Goal: Contribute content

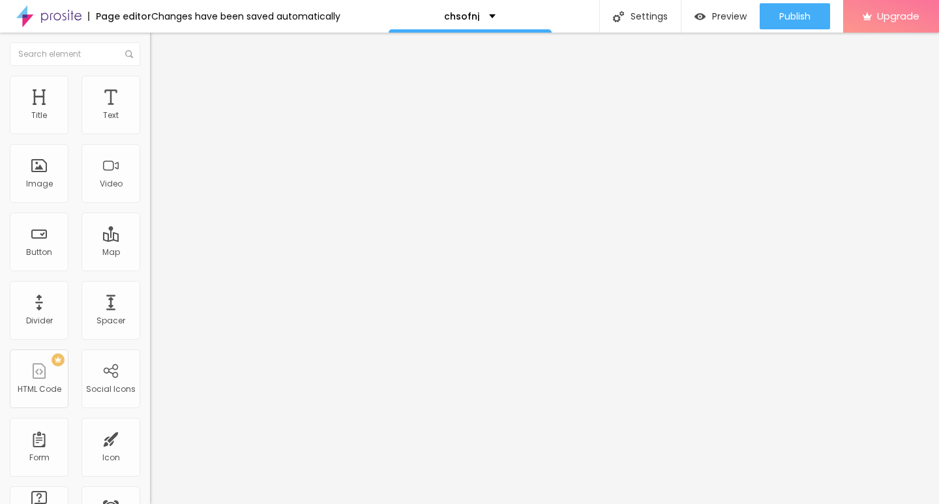
click at [150, 292] on div at bounding box center [225, 288] width 150 height 8
click at [150, 112] on span "Add image" at bounding box center [176, 106] width 53 height 11
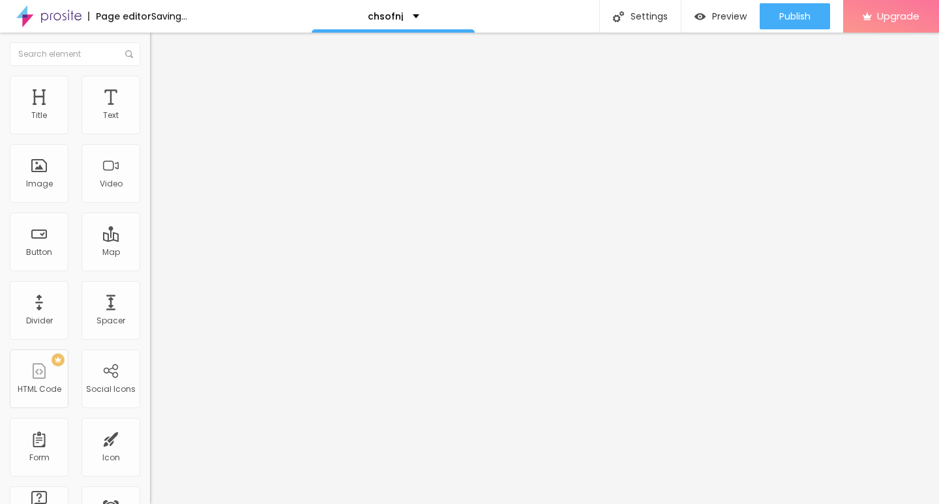
click at [150, 79] on img at bounding box center [156, 82] width 12 height 12
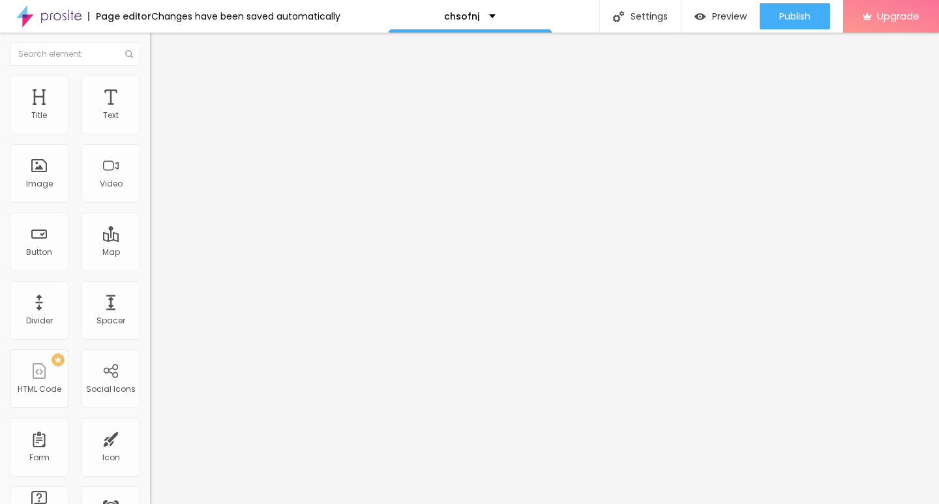
type input "10"
click at [150, 134] on input "range" at bounding box center [192, 128] width 84 height 10
type input "10"
click at [160, 52] on div "Edit Image" at bounding box center [194, 47] width 68 height 10
click at [160, 50] on div "Edit Text" at bounding box center [189, 47] width 59 height 10
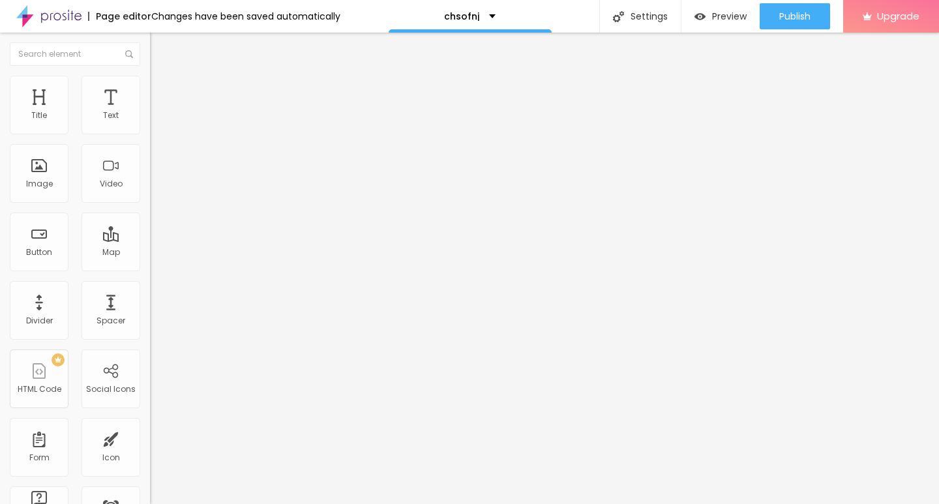
click at [150, 202] on span "Default" at bounding box center [164, 199] width 28 height 11
click at [150, 213] on span "Small" at bounding box center [161, 207] width 23 height 11
click at [150, 123] on input "Click me" at bounding box center [228, 116] width 157 height 13
paste input "→ VIEW DOCUMENT HERE"
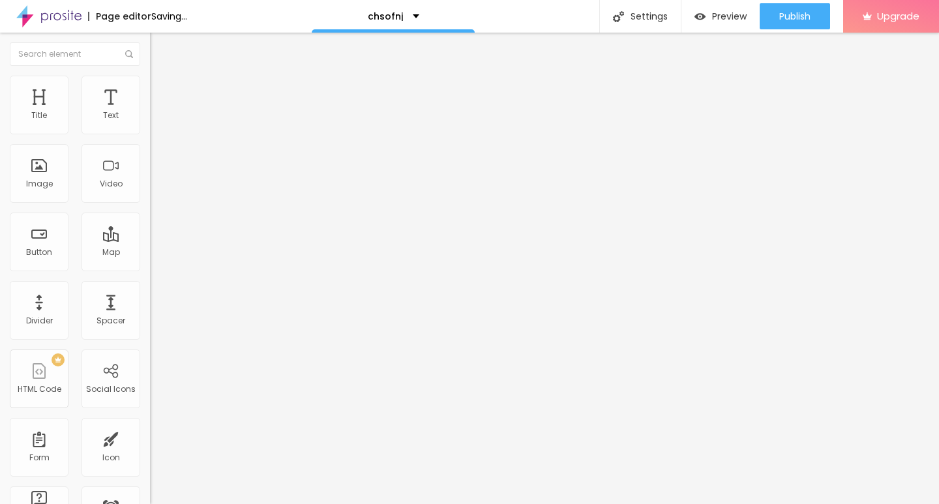
type input "→ VIEW DOCUMENT HERE"
click at [150, 269] on input "https://" at bounding box center [228, 262] width 157 height 13
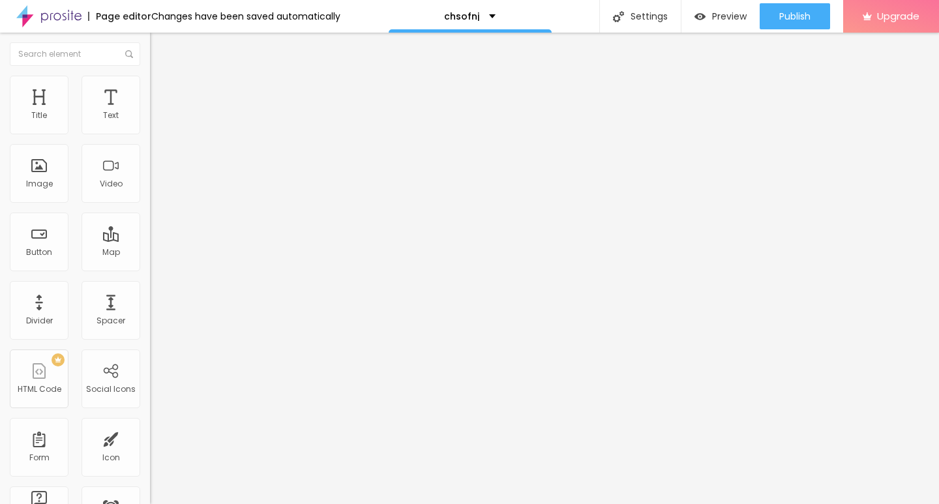
paste input "[URL][DOMAIN_NAME]"
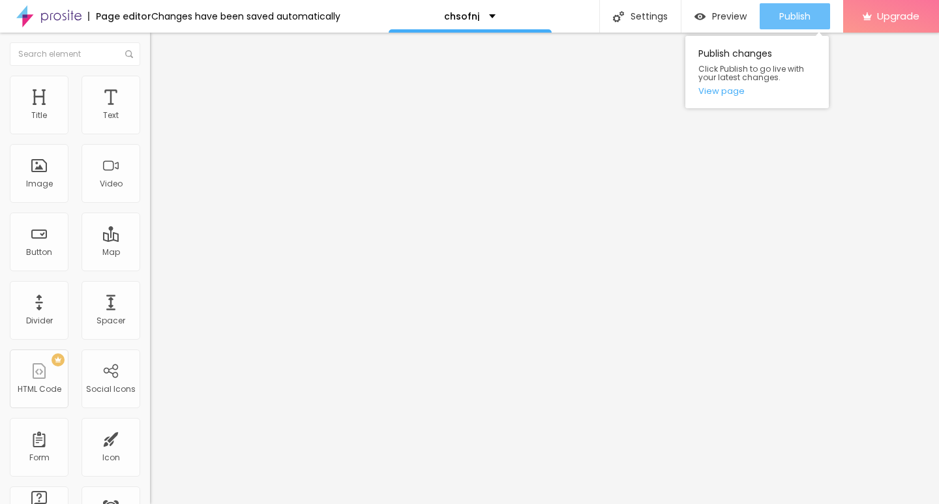
type input "[URL][DOMAIN_NAME]"
click at [785, 21] on span "Publish" at bounding box center [795, 16] width 31 height 10
click at [780, 23] on div "Publish" at bounding box center [795, 16] width 31 height 26
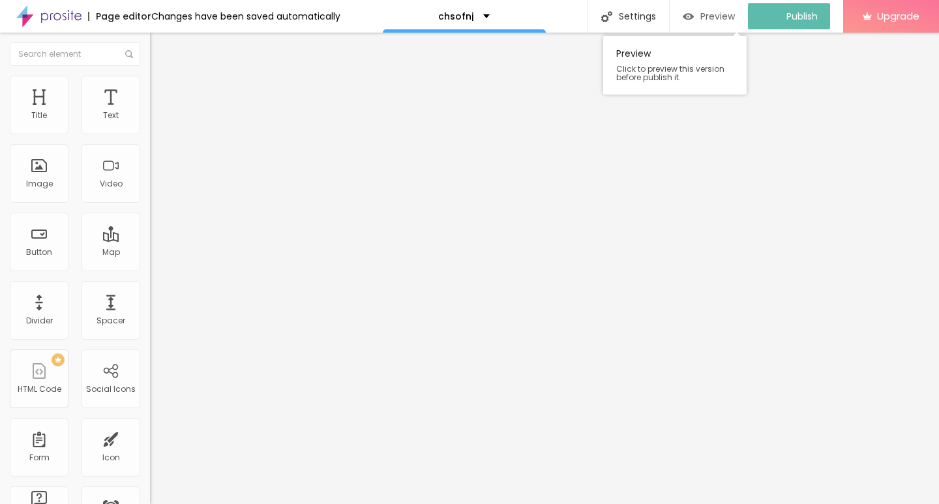
click at [720, 18] on span "Preview" at bounding box center [718, 16] width 35 height 10
